Goal: Task Accomplishment & Management: Use online tool/utility

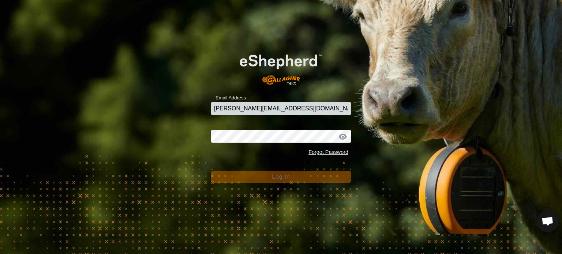
type input "james@underwoods.com.au"
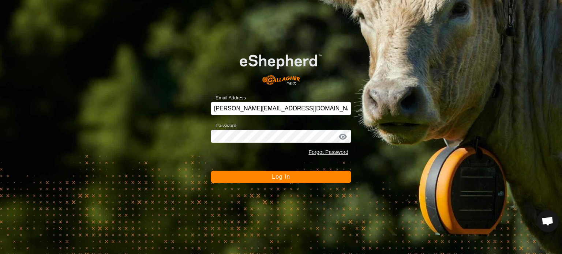
click at [283, 178] on span "Log In" at bounding box center [281, 177] width 18 height 6
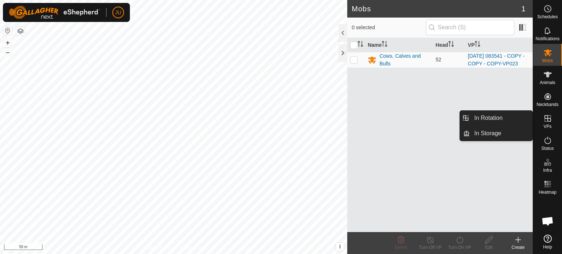
click at [547, 121] on icon at bounding box center [548, 118] width 9 height 9
click at [492, 117] on link "In Rotation" at bounding box center [501, 118] width 63 height 15
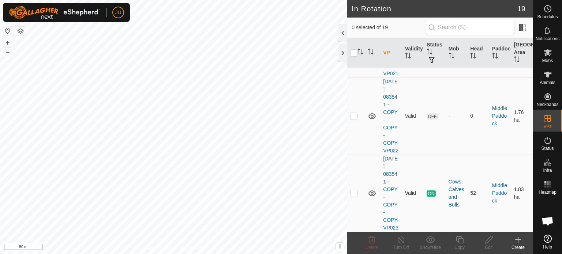
scroll to position [1554, 0]
click at [356, 190] on p-checkbox at bounding box center [353, 193] width 7 height 6
checkbox input "true"
click at [458, 243] on icon at bounding box center [459, 240] width 9 height 9
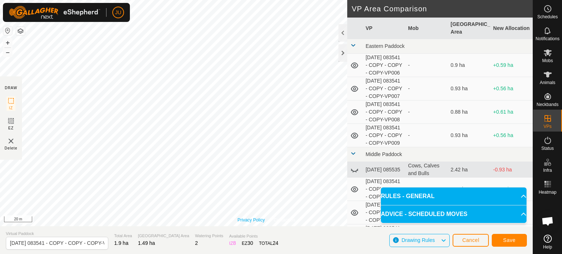
click at [250, 219] on div "Privacy Policy Contact Us Type: Inclusion Zone undefined Animal + – ⇧ i This ap…" at bounding box center [266, 113] width 533 height 227
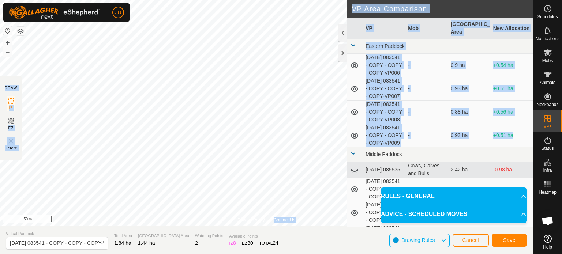
drag, startPoint x: 350, startPoint y: 180, endPoint x: 265, endPoint y: 218, distance: 93.1
click at [265, 218] on div "Privacy Policy Contact Us Type: Inclusion Zone undefined Animal + – ⇧ i This ap…" at bounding box center [266, 127] width 533 height 254
click at [510, 238] on span "Save" at bounding box center [509, 241] width 12 height 6
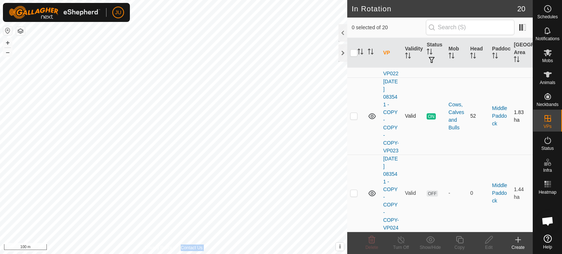
scroll to position [1646, 0]
click at [357, 190] on p-checkbox at bounding box center [353, 193] width 7 height 6
checkbox input "true"
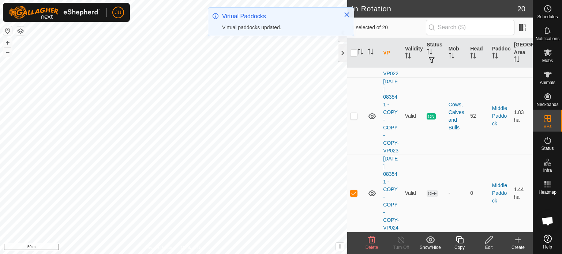
scroll to position [0, 0]
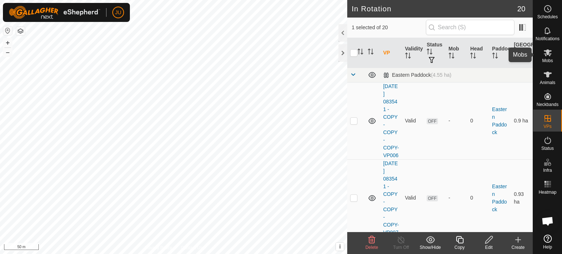
click at [545, 53] on icon at bounding box center [548, 52] width 9 height 9
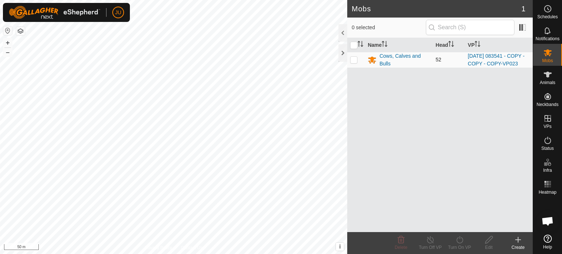
click at [355, 62] on p-checkbox at bounding box center [353, 60] width 7 height 6
checkbox input "true"
click at [460, 238] on icon at bounding box center [460, 240] width 7 height 7
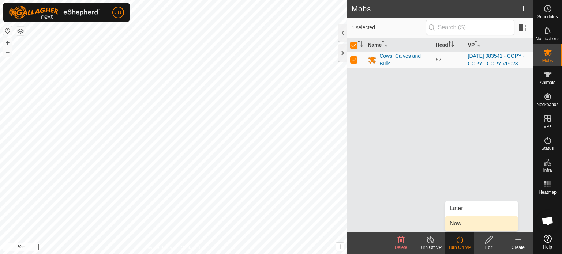
click at [463, 224] on link "Now" at bounding box center [482, 224] width 72 height 15
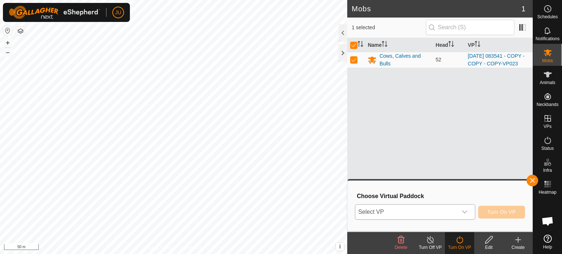
click at [466, 209] on icon "dropdown trigger" at bounding box center [465, 212] width 6 height 6
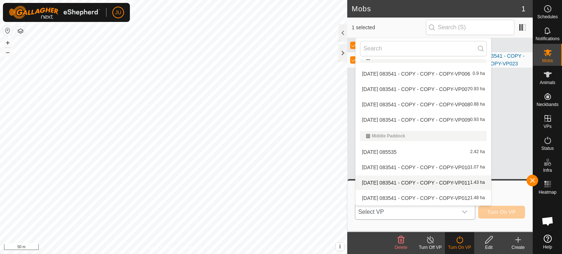
scroll to position [194, 0]
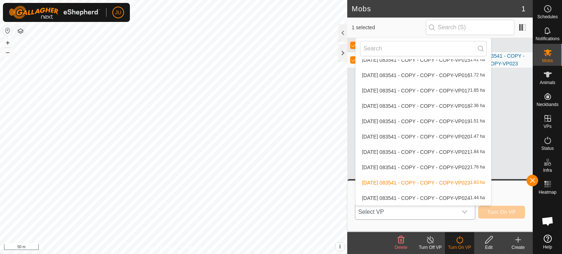
click at [447, 196] on li "[DATE] 083541 - COPY - COPY - COPY-VP024 1.44 ha" at bounding box center [423, 198] width 135 height 15
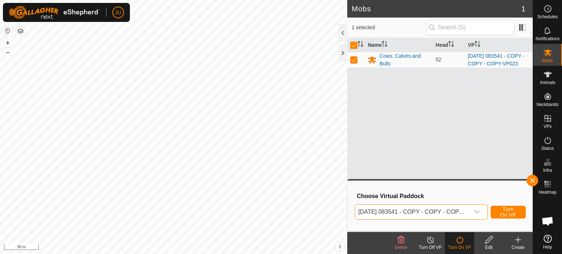
click at [505, 212] on span "Turn On VP" at bounding box center [508, 212] width 17 height 12
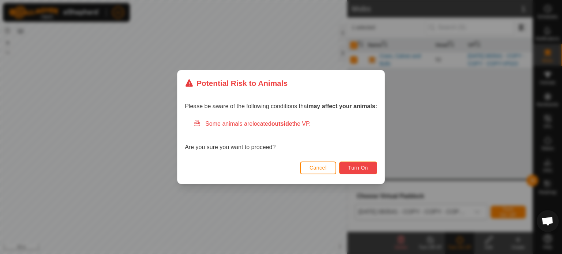
click at [361, 166] on span "Turn On" at bounding box center [359, 168] width 20 height 6
